Goal: Answer question/provide support: Share knowledge or assist other users

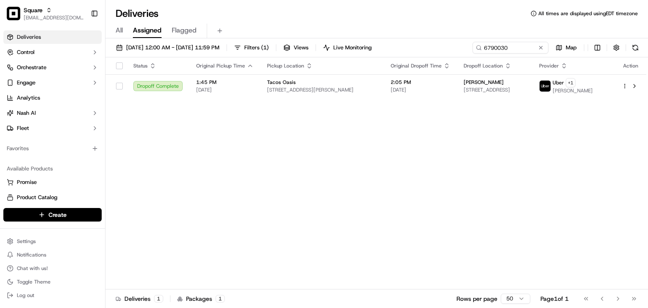
click at [231, 110] on div "Status Original Pickup Time Pickup Location Original Dropoff Time Dropoff Locat…" at bounding box center [376, 173] width 541 height 232
click at [542, 47] on button at bounding box center [541, 47] width 8 height 8
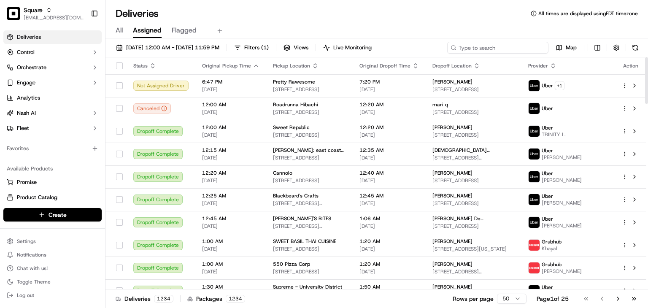
click at [487, 49] on input at bounding box center [497, 48] width 101 height 12
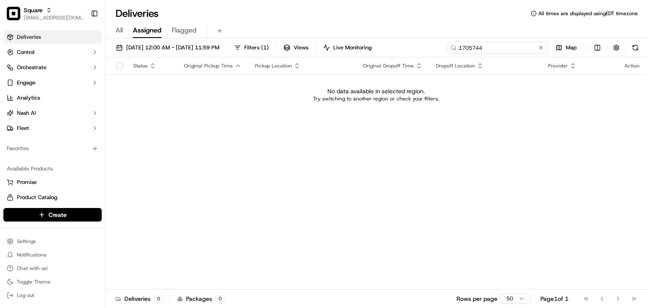
click at [458, 46] on input "1705744" at bounding box center [497, 48] width 101 height 12
click at [466, 46] on input "1705744" at bounding box center [497, 48] width 101 height 12
type input "1705744"
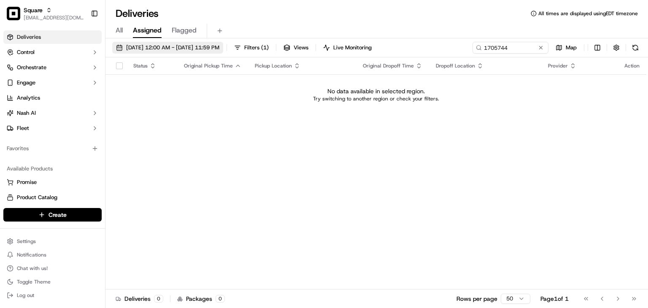
click at [137, 49] on span "09/18/2025 12:00 AM - 09/18/2025 11:59 PM" at bounding box center [172, 48] width 93 height 8
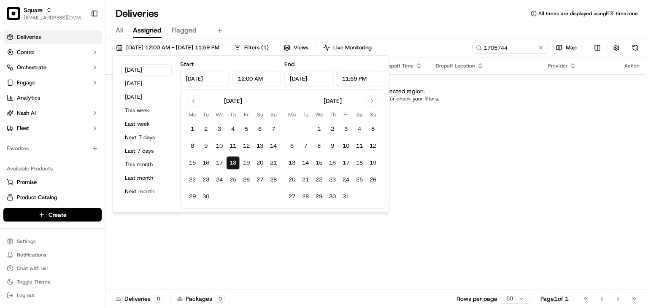
drag, startPoint x: 141, startPoint y: 160, endPoint x: 142, endPoint y: 171, distance: 11.0
click at [142, 169] on button "This month" at bounding box center [146, 165] width 51 height 12
type input "Sep 1, 2025"
type input "Sep 30, 2025"
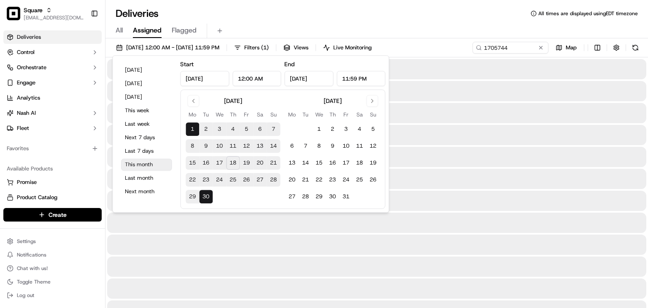
click at [143, 163] on button "This month" at bounding box center [146, 165] width 51 height 12
click at [468, 9] on div "Deliveries All times are displayed using EDT timezone" at bounding box center [377, 14] width 543 height 14
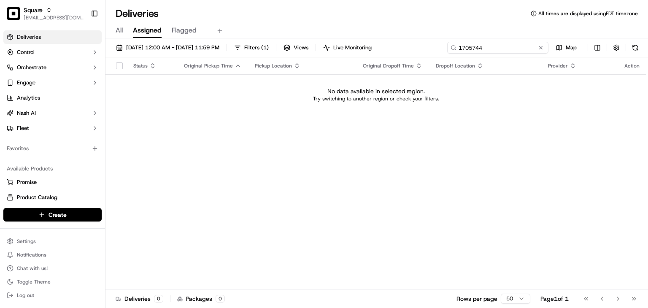
click at [499, 49] on input "1705744" at bounding box center [497, 48] width 101 height 12
click at [406, 17] on div "Deliveries All times are displayed using EDT timezone" at bounding box center [377, 14] width 543 height 14
drag, startPoint x: 523, startPoint y: 46, endPoint x: 371, endPoint y: 47, distance: 152.4
click at [371, 47] on div "09/01/2025 12:00 AM - 09/30/2025 11:59 PM Filters ( 1 ) Views Live Monitoring 1…" at bounding box center [377, 50] width 543 height 16
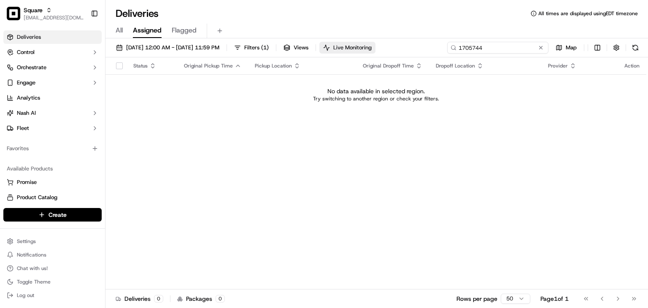
paste input "lubin"
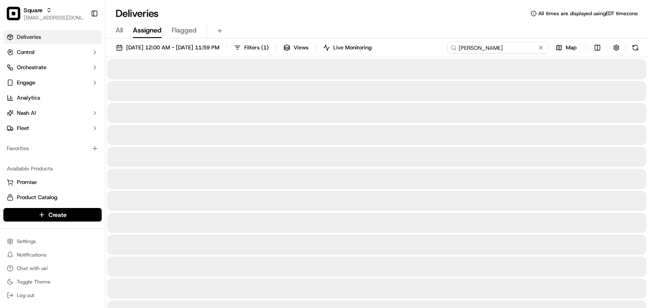
type input "lubin"
click at [43, 8] on div "Square" at bounding box center [54, 10] width 60 height 8
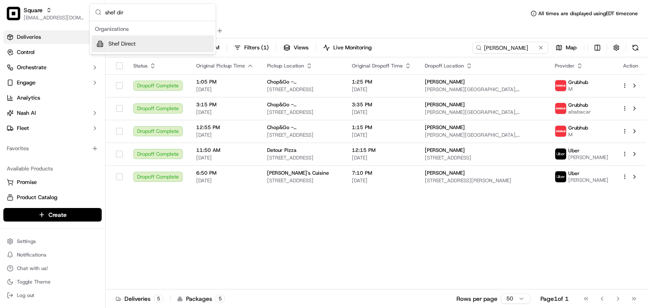
type input "shef dir"
click at [142, 45] on div "Shef Direct" at bounding box center [153, 43] width 122 height 17
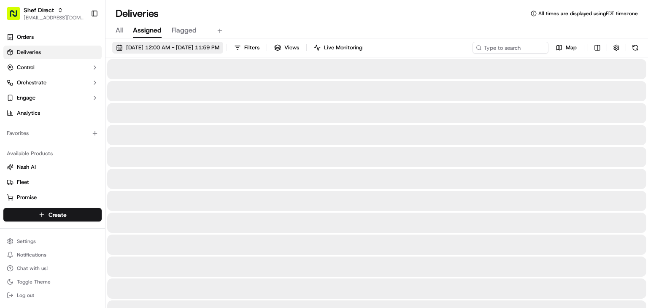
click at [145, 49] on span "09/01/2025 12:00 AM - 09/30/2025 11:59 PM" at bounding box center [172, 48] width 93 height 8
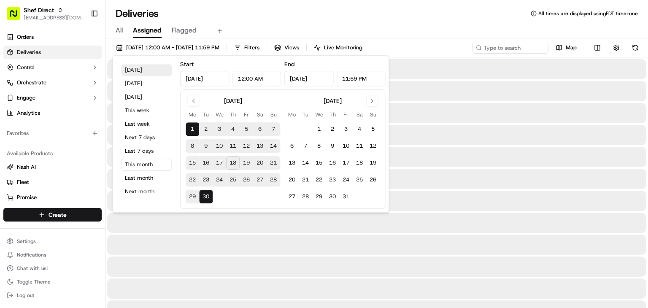
click at [128, 70] on button "Today" at bounding box center [146, 70] width 51 height 12
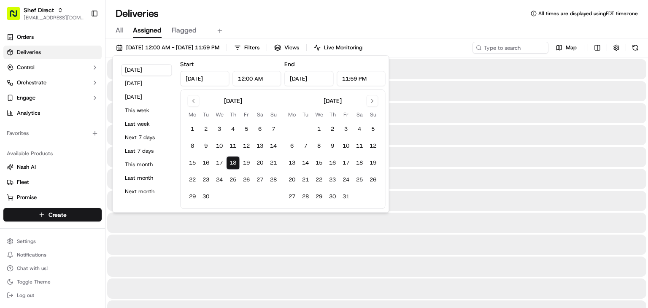
type input "Sep 18, 2025"
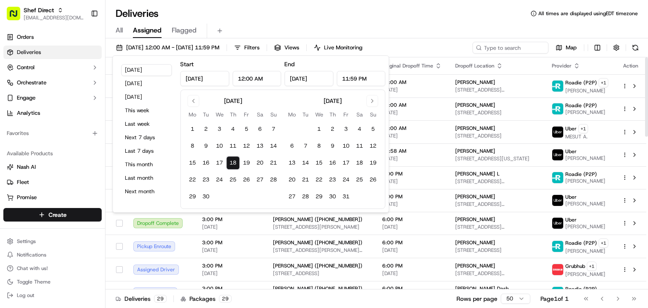
click at [429, 24] on div "All Assigned Flagged" at bounding box center [377, 31] width 543 height 15
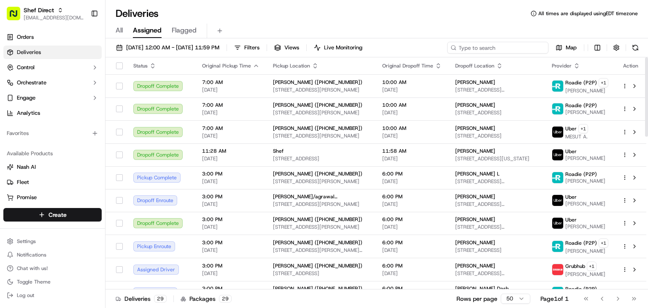
click at [501, 44] on input at bounding box center [497, 48] width 101 height 12
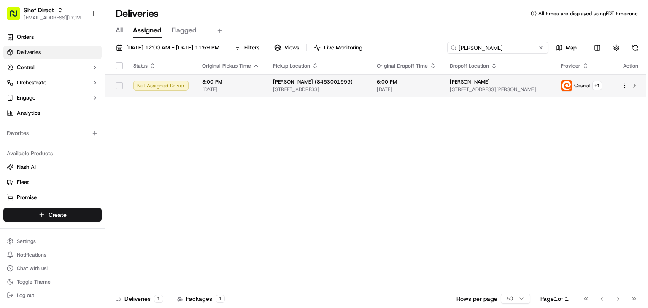
type input "lubin"
click at [419, 87] on span "[DATE]" at bounding box center [407, 89] width 60 height 7
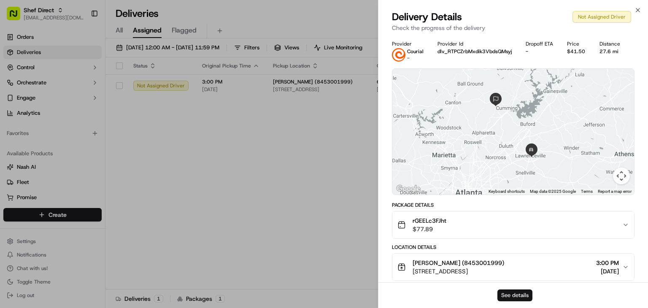
click at [518, 297] on button "See details" at bounding box center [515, 296] width 35 height 12
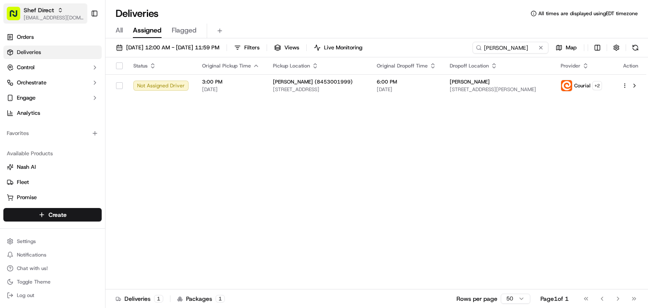
click at [83, 14] on button "Shef Direct rpajulas@nashhelp.com" at bounding box center [45, 13] width 84 height 20
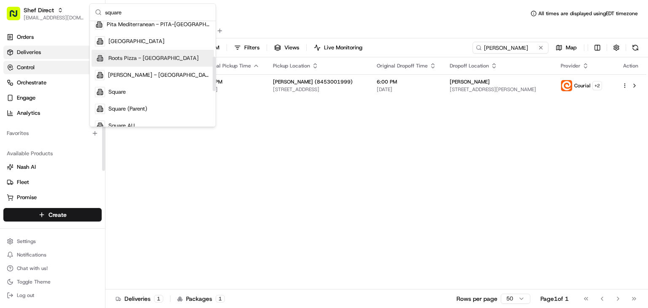
scroll to position [107, 0]
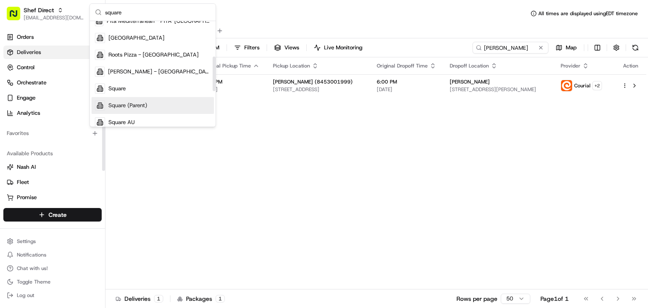
type input "square"
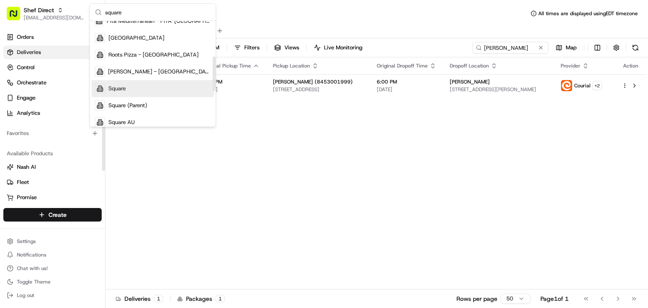
click at [140, 93] on div "Square" at bounding box center [153, 88] width 122 height 17
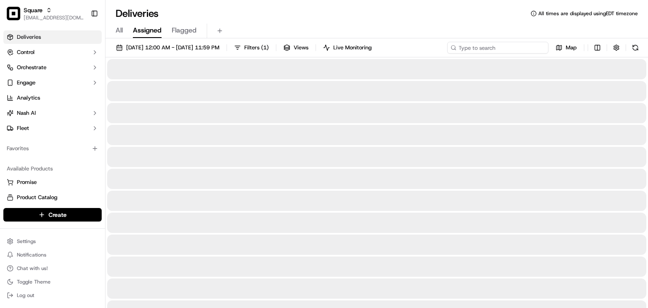
click at [530, 50] on input at bounding box center [497, 48] width 101 height 12
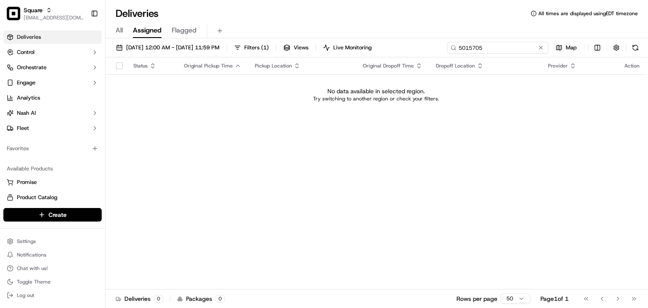
click at [468, 48] on input "5015705" at bounding box center [497, 48] width 101 height 12
type input "5015705"
click at [116, 31] on span "All" at bounding box center [119, 30] width 7 height 10
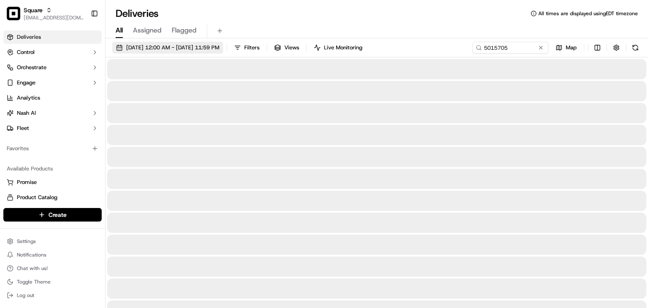
click at [145, 47] on span "09/18/2025 12:00 AM - 09/18/2025 11:59 PM" at bounding box center [172, 48] width 93 height 8
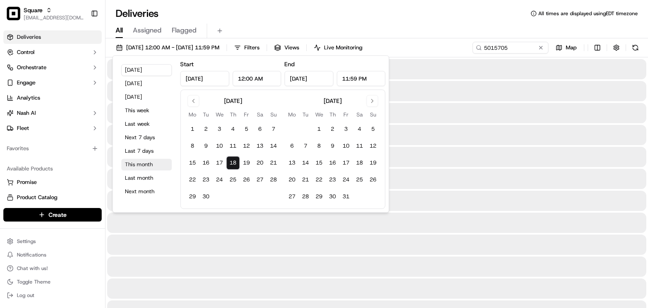
click at [152, 166] on button "This month" at bounding box center [146, 165] width 51 height 12
type input "Sep 1, 2025"
type input "Sep 30, 2025"
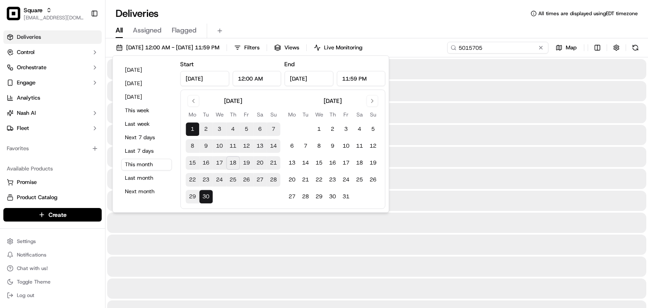
click at [517, 49] on input "5015705" at bounding box center [497, 48] width 101 height 12
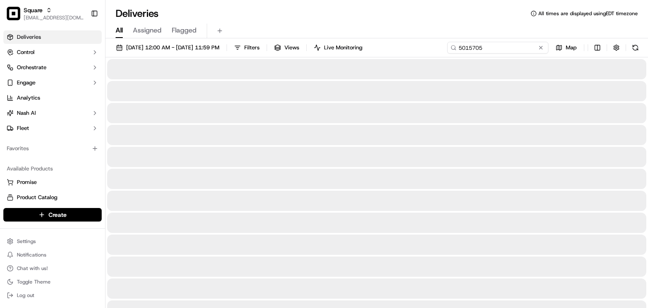
click at [497, 45] on input "5015705" at bounding box center [497, 48] width 101 height 12
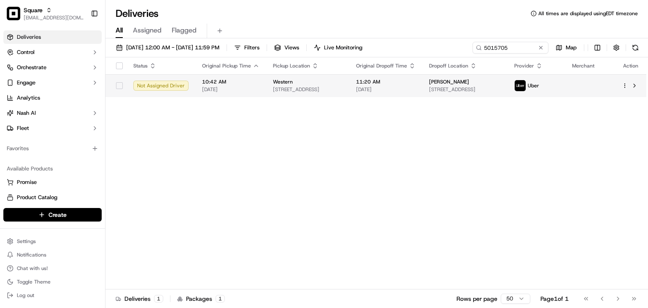
click at [469, 84] on span "[PERSON_NAME]" at bounding box center [449, 82] width 40 height 7
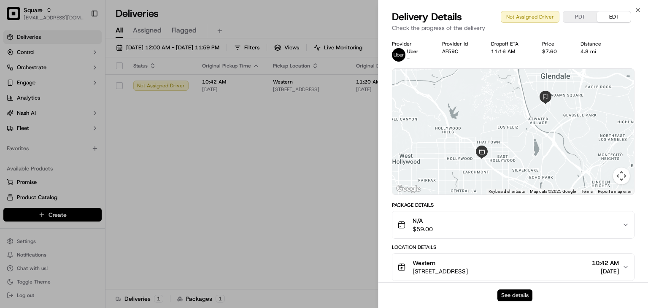
click at [517, 294] on button "See details" at bounding box center [515, 296] width 35 height 12
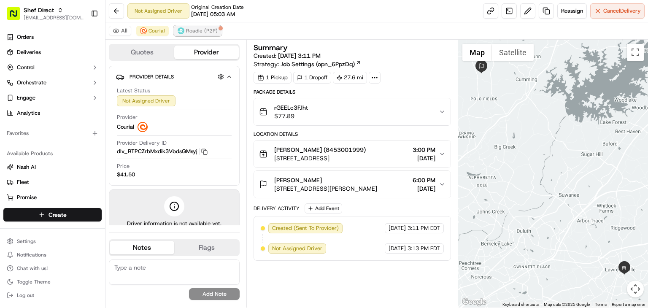
click at [202, 31] on span "Roadie (P2P)" at bounding box center [202, 30] width 32 height 7
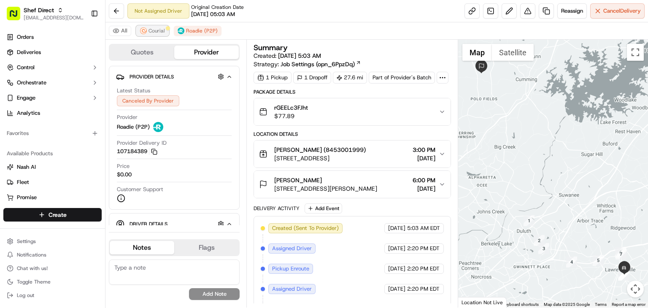
click at [162, 34] on button "Courial" at bounding box center [152, 31] width 32 height 10
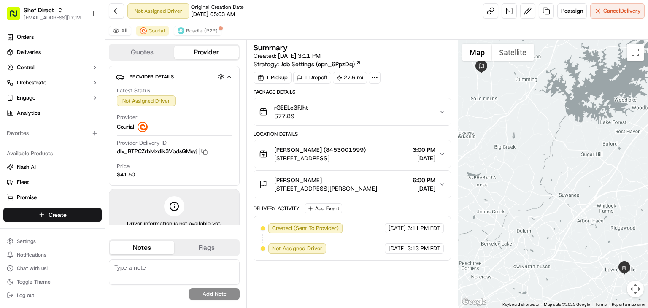
click at [152, 51] on button "Quotes" at bounding box center [142, 53] width 65 height 14
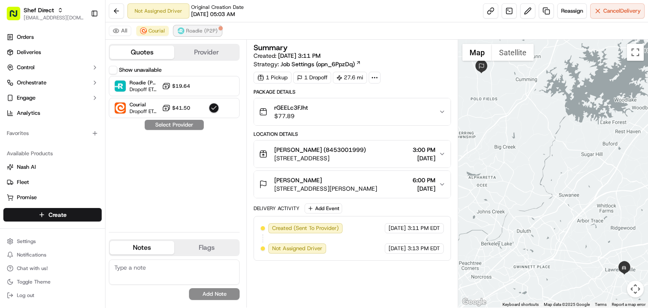
click at [198, 32] on span "Roadie (P2P)" at bounding box center [202, 30] width 32 height 7
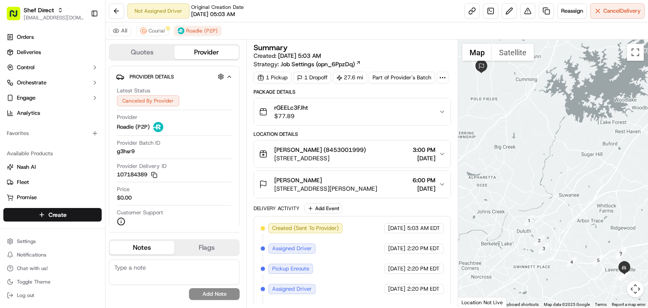
click at [399, 116] on div "rGEELc3FJht $77.89" at bounding box center [349, 111] width 180 height 17
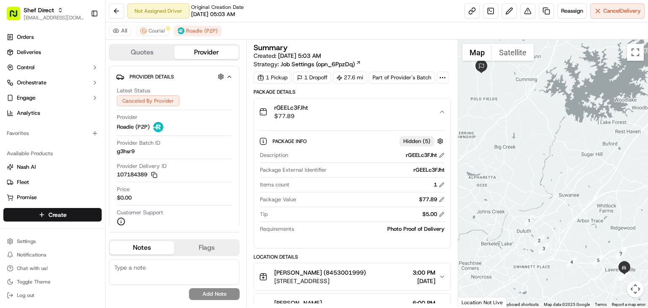
click at [399, 116] on div "rGEELc3FJht $77.89" at bounding box center [349, 111] width 180 height 17
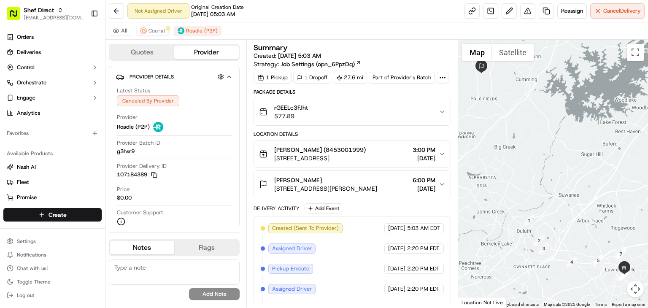
click at [442, 184] on icon "button" at bounding box center [442, 185] width 3 height 2
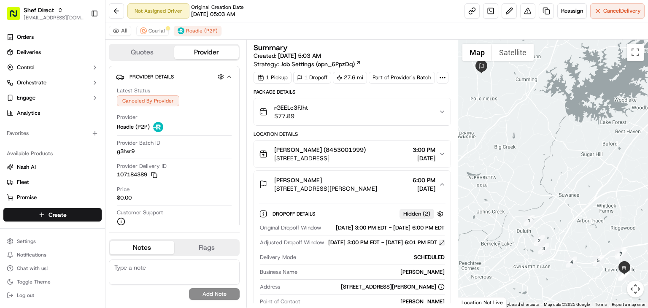
click at [441, 246] on button at bounding box center [442, 243] width 6 height 6
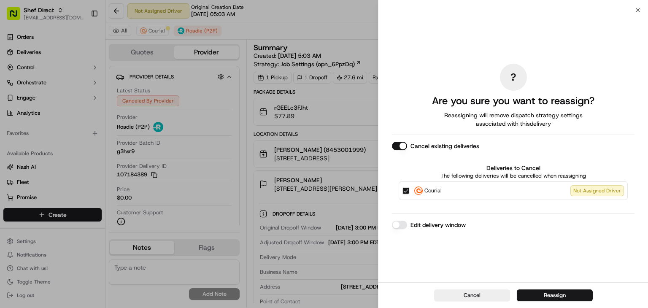
click at [403, 225] on button "Edit delivery window" at bounding box center [399, 225] width 15 height 8
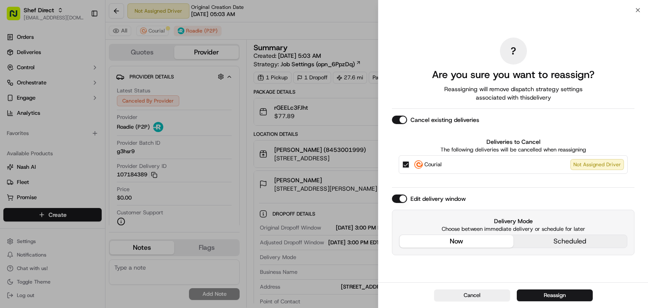
click at [443, 146] on div "? Are you sure you want to reassign? Reassigning will remove dispatch strategy …" at bounding box center [513, 146] width 243 height 269
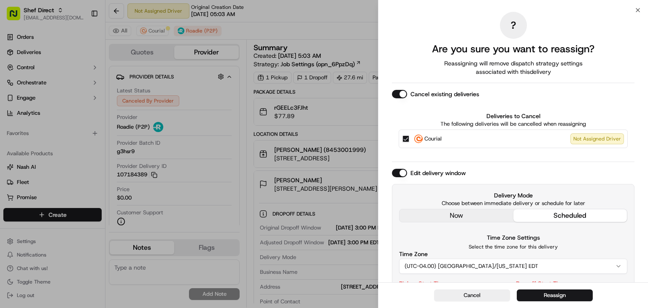
click at [553, 242] on div "Delivery Mode Choose between immediate delivery or schedule for later now sched…" at bounding box center [513, 265] width 243 height 162
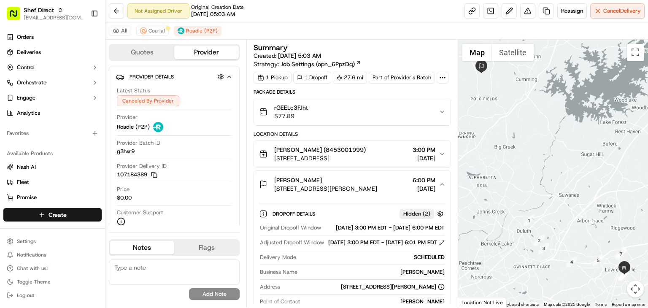
click at [413, 159] on span "[DATE]" at bounding box center [424, 158] width 23 height 8
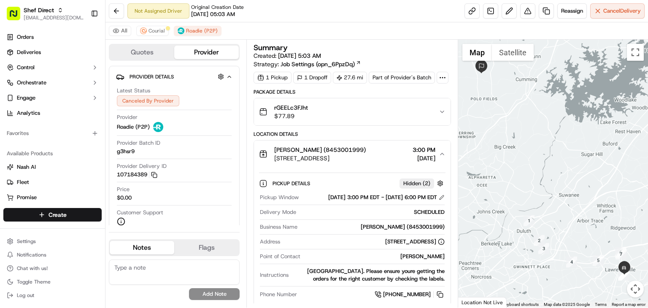
click at [413, 159] on span "[DATE]" at bounding box center [424, 158] width 23 height 8
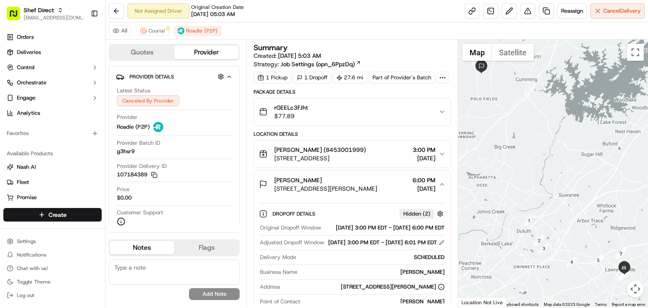
click at [439, 187] on div "Alain Lubin 5020 Doubletree Dr, Cumming, GA 30040, USA 6:00 PM 09/18/2025" at bounding box center [349, 184] width 180 height 17
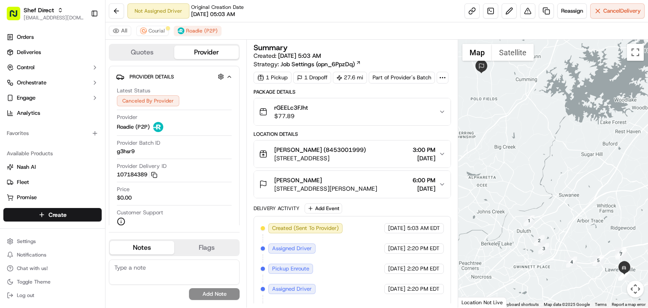
click at [432, 187] on span "[DATE]" at bounding box center [424, 188] width 23 height 8
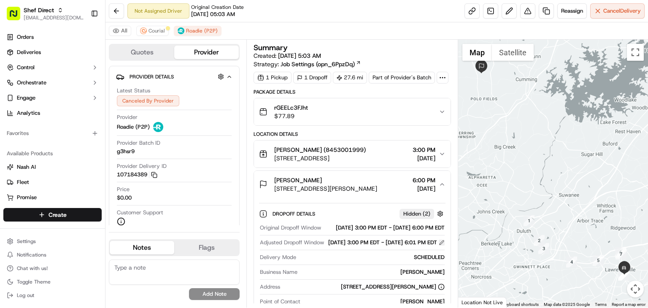
click at [441, 246] on button at bounding box center [442, 243] width 6 height 6
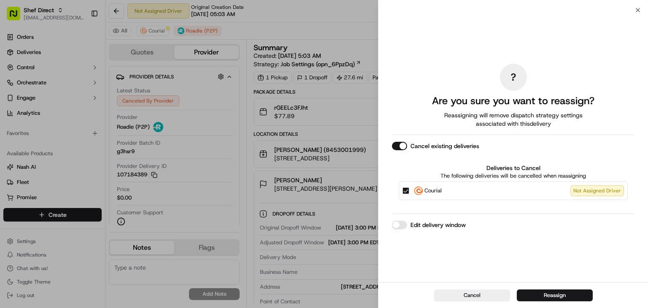
click at [396, 224] on button "Edit delivery window" at bounding box center [399, 225] width 15 height 8
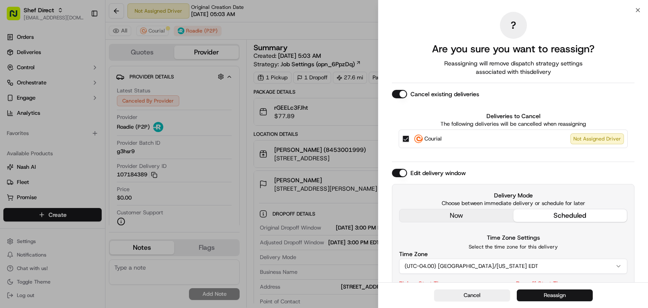
click at [538, 297] on button "Reassign" at bounding box center [555, 296] width 76 height 12
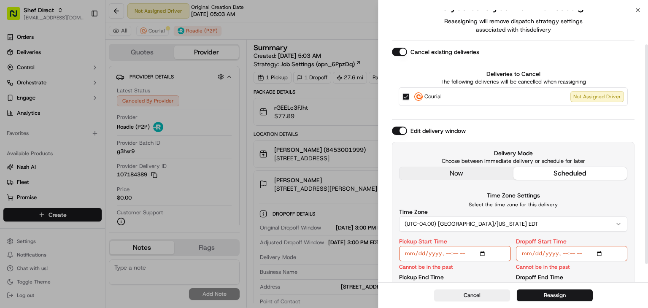
scroll to position [65, 0]
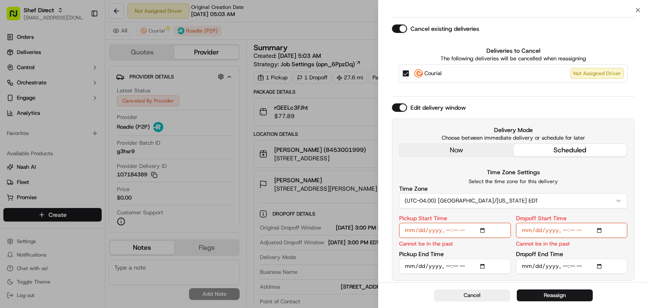
click at [487, 232] on input "Pickup Start Time" at bounding box center [455, 230] width 112 height 15
click at [481, 227] on input "Pickup Start Time" at bounding box center [455, 230] width 112 height 15
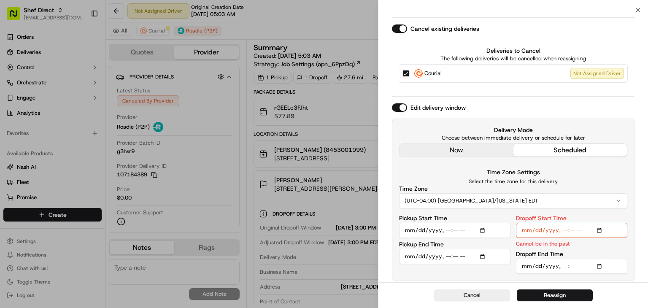
type input "2025-09-18T16:00"
click at [579, 174] on div "Time Zone Settings Select the time zone for this delivery Time Zone (UTC-04.00)…" at bounding box center [513, 187] width 228 height 41
click at [601, 229] on input "Dropoff Start Time" at bounding box center [572, 230] width 112 height 15
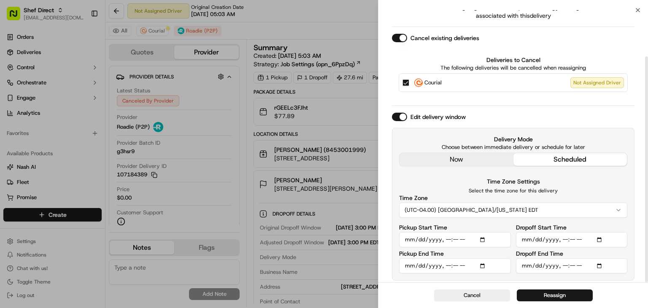
scroll to position [56, 0]
click at [482, 267] on input "Pickup End Time" at bounding box center [455, 266] width 112 height 15
click at [571, 187] on div "Time Zone Settings Select the time zone for this delivery Time Zone (UTC-04.00)…" at bounding box center [513, 197] width 228 height 41
click at [557, 293] on button "Reassign" at bounding box center [555, 296] width 76 height 12
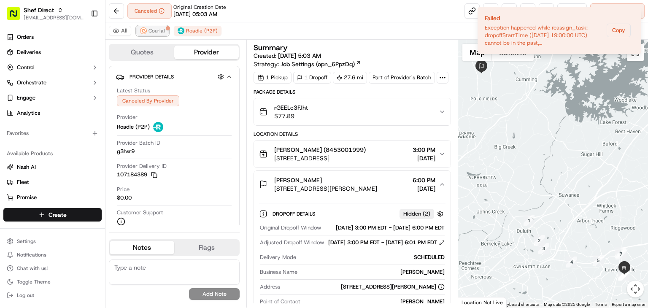
click at [158, 28] on span "Courial" at bounding box center [157, 30] width 16 height 7
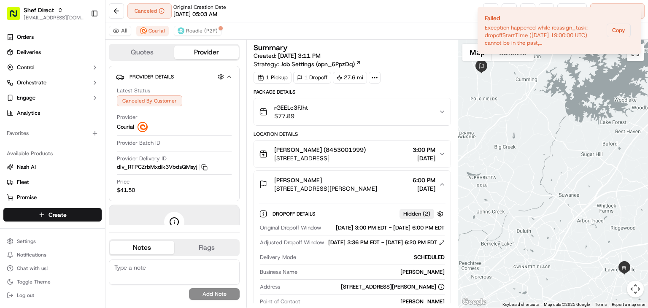
click at [439, 179] on div "Alain Lubin 5020 Doubletree Dr, Cumming, GA 30040, USA 6:00 PM 09/18/2025" at bounding box center [349, 184] width 180 height 17
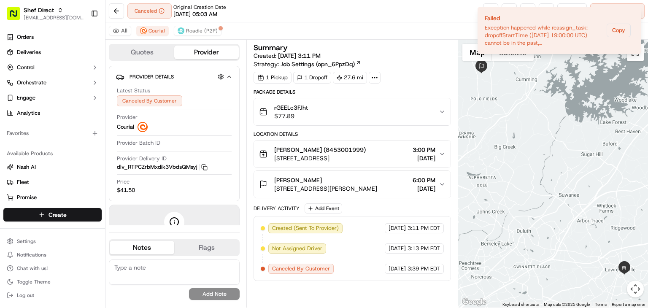
click at [440, 187] on icon "button" at bounding box center [442, 184] width 7 height 7
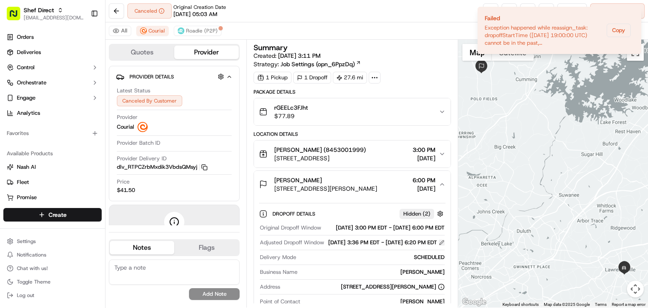
click at [441, 246] on button at bounding box center [442, 243] width 6 height 6
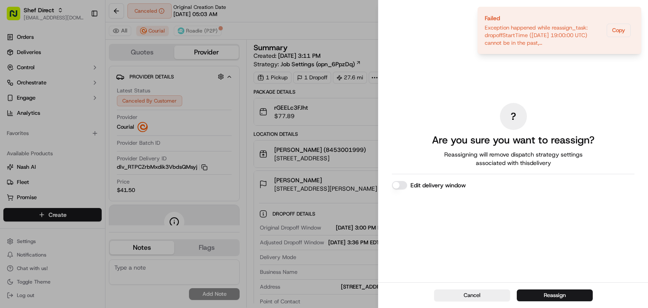
click at [408, 185] on div "Edit delivery window" at bounding box center [513, 185] width 243 height 8
click at [392, 181] on div "Edit delivery window" at bounding box center [513, 185] width 243 height 8
click at [400, 187] on button "Edit delivery window" at bounding box center [399, 185] width 15 height 8
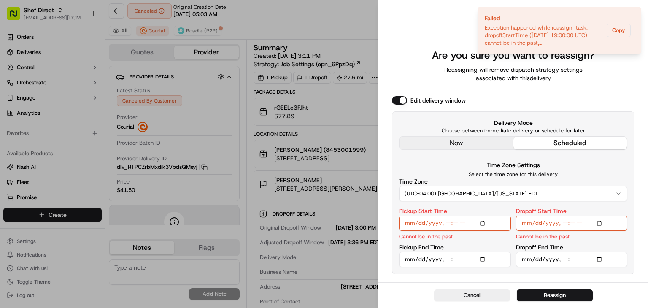
click at [481, 226] on input "Pickup Start Time" at bounding box center [455, 223] width 112 height 15
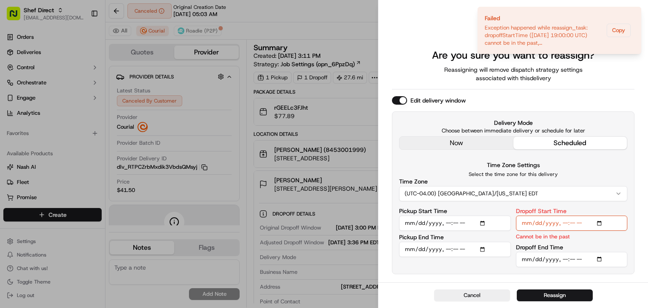
click at [601, 173] on p "Select the time zone for this delivery" at bounding box center [513, 174] width 228 height 7
click at [486, 222] on input "Pickup Start Time" at bounding box center [455, 223] width 112 height 15
type input "2025-09-18T16:00"
drag, startPoint x: 591, startPoint y: 166, endPoint x: 570, endPoint y: 186, distance: 29.3
click at [591, 166] on div "Time Zone Settings Select the time zone for this delivery Time Zone (UTC-04.00)…" at bounding box center [513, 180] width 228 height 41
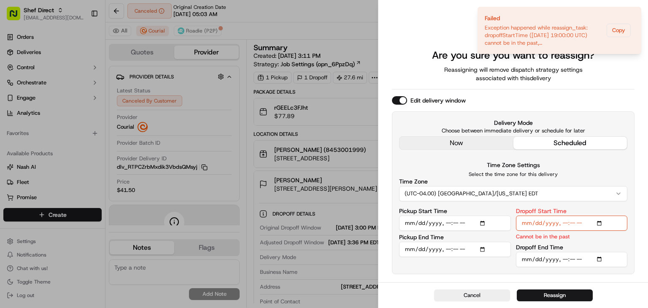
click at [481, 248] on input "Pickup End Time" at bounding box center [455, 249] width 112 height 15
type input "2025-09-18T16:30"
click at [579, 178] on p "Select the time zone for this delivery" at bounding box center [513, 174] width 228 height 7
click at [601, 221] on input "Dropoff Start Time" at bounding box center [572, 223] width 112 height 15
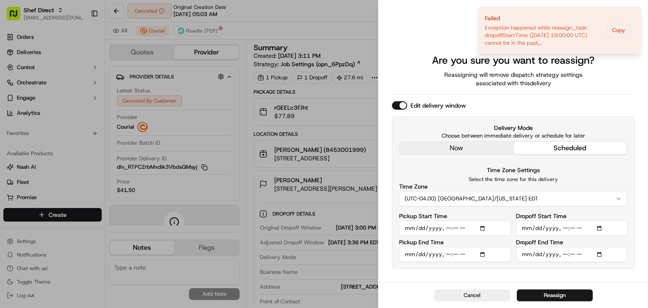
type input "2025-09-18T17:00"
click at [629, 285] on div "Cancel Reassign" at bounding box center [514, 295] width 270 height 26
click at [599, 252] on input "Dropoff End Time" at bounding box center [572, 254] width 112 height 15
type input "2025-09-18T18:00"
click at [623, 285] on div "Cancel Reassign" at bounding box center [514, 295] width 270 height 26
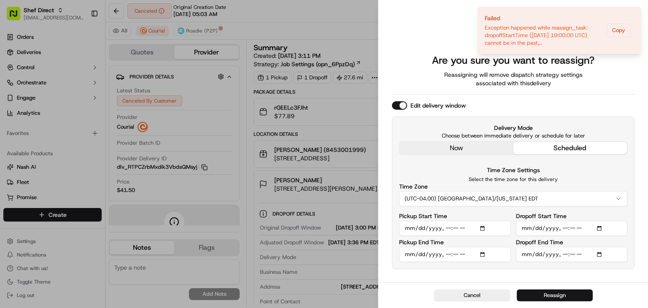
click at [551, 295] on button "Reassign" at bounding box center [555, 296] width 76 height 12
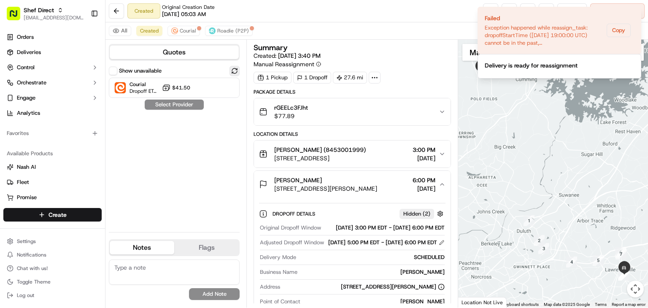
click at [236, 70] on button at bounding box center [235, 71] width 10 height 10
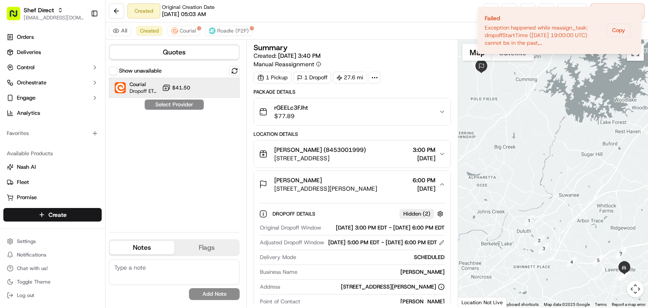
click at [200, 89] on div "Courial Dropoff ETA - $41.50" at bounding box center [174, 88] width 131 height 20
click at [181, 102] on button "Assign Provider" at bounding box center [174, 105] width 60 height 10
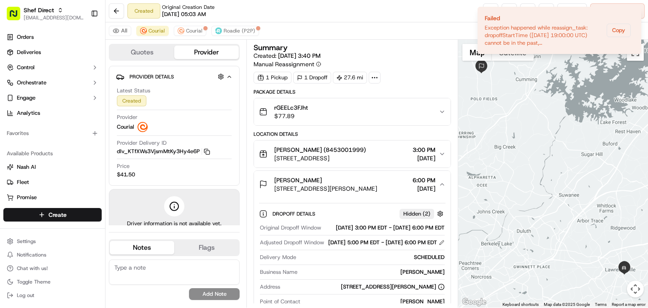
click at [402, 43] on div "Summary Created: 09/18/2025 3:40 PM Manual Reassignment 1 Pickup 1 Dropoff 27.6…" at bounding box center [352, 174] width 212 height 268
click at [382, 11] on div "Created Original Creation Date 09/18/2025 05:03 AM Reassign Cancel Delivery" at bounding box center [377, 11] width 543 height 22
click at [182, 30] on img at bounding box center [181, 30] width 7 height 7
click at [157, 30] on span "Courial" at bounding box center [157, 30] width 16 height 7
click at [431, 157] on span "[DATE]" at bounding box center [424, 158] width 23 height 8
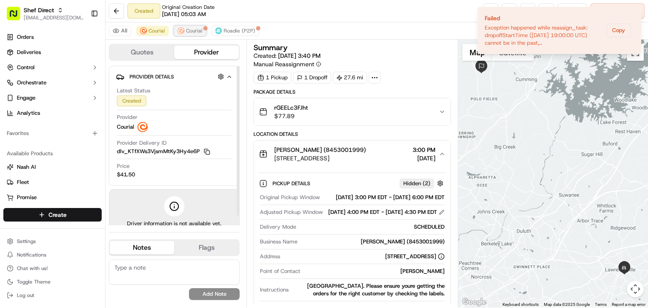
click at [185, 34] on button "Courial" at bounding box center [190, 31] width 32 height 10
click at [170, 267] on textarea at bounding box center [174, 272] width 131 height 25
click at [185, 282] on textarea at bounding box center [174, 272] width 131 height 25
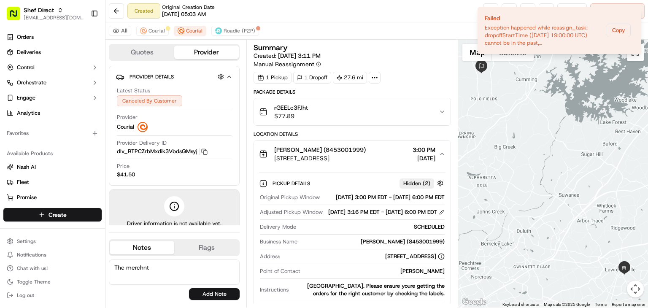
click at [163, 268] on textarea "The merchnt" at bounding box center [174, 272] width 131 height 25
click at [133, 271] on textarea "The merchant requested a new driver, and I proceeded to reassigned the job beca…" at bounding box center [174, 272] width 131 height 25
click at [125, 268] on textarea "The merchant requested a new driver, and I proceeded to reassigned the job beca…" at bounding box center [174, 272] width 131 height 25
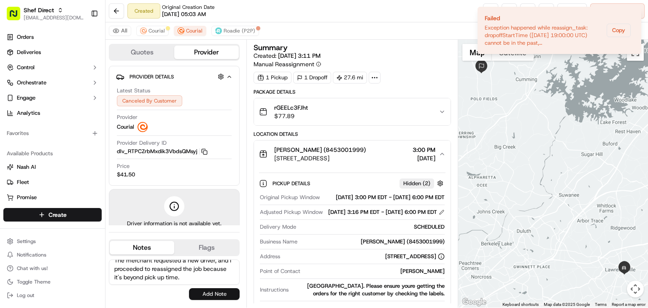
type textarea "The merchant requested a new driver, and I proceeded to reassigned the job beca…"
click at [221, 293] on button "Add Note" at bounding box center [214, 294] width 51 height 12
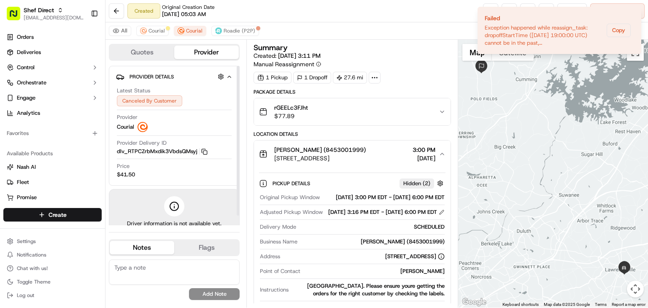
scroll to position [0, 0]
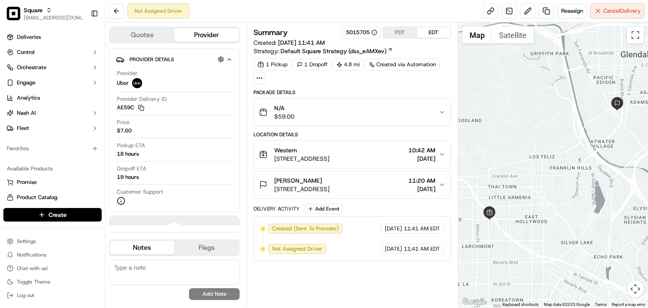
click at [432, 179] on span "11:20 AM" at bounding box center [422, 180] width 27 height 8
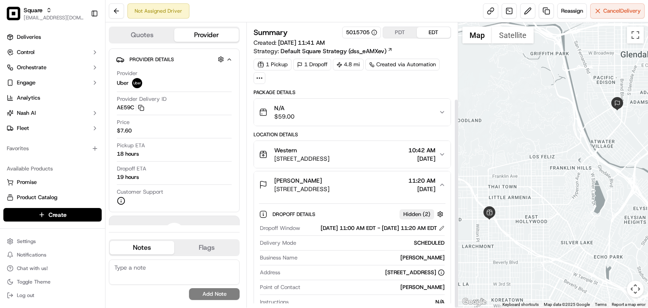
scroll to position [103, 0]
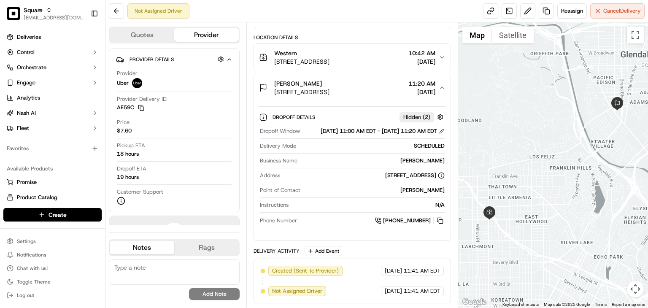
click at [186, 272] on textarea at bounding box center [174, 272] width 131 height 25
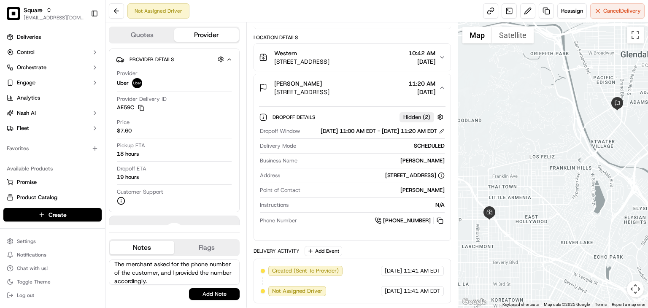
scroll to position [3, 0]
click at [167, 278] on textarea "The merchant asked for the phone number of the customer, and I provided the num…" at bounding box center [174, 272] width 131 height 25
click at [168, 277] on textarea "The merchant asked for the phone number of the customer, and I provided the num…" at bounding box center [174, 272] width 131 height 25
click at [173, 275] on textarea "The merchant asked for the phone number of the customer, and I provided the num…" at bounding box center [174, 272] width 131 height 25
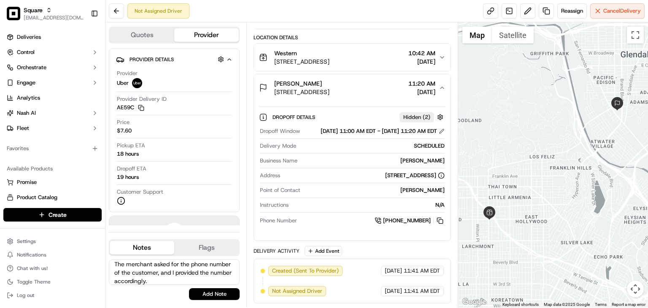
click at [173, 275] on textarea "The merchant asked for the phone number of the customer, and I provided the num…" at bounding box center [174, 272] width 131 height 25
paste textarea ""The merchant requested the customer's phone number, and I provided it as reque…"
click at [116, 264] on textarea ""The merchant requested the customer's phone number, and I provided it as reque…" at bounding box center [174, 272] width 131 height 25
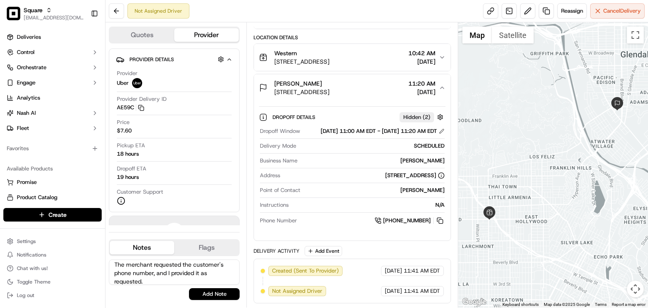
scroll to position [3, 0]
click at [158, 281] on textarea "The merchant requested the customer's phone number, and I provided it as reques…" at bounding box center [174, 272] width 131 height 25
type textarea "The merchant requested the customer's phone number, and I provided it as reques…"
click at [214, 290] on button "Add Note" at bounding box center [214, 294] width 51 height 12
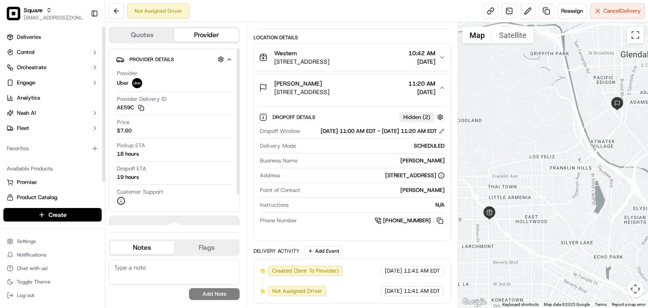
scroll to position [0, 0]
